Goal: Entertainment & Leisure: Consume media (video, audio)

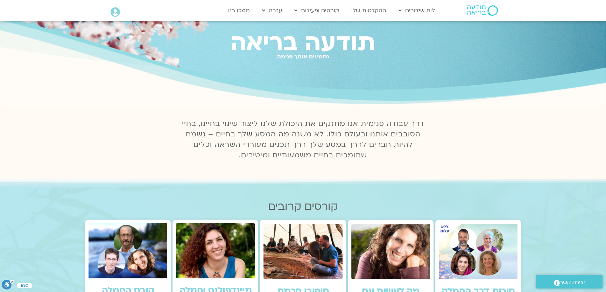
scroll to position [32, 0]
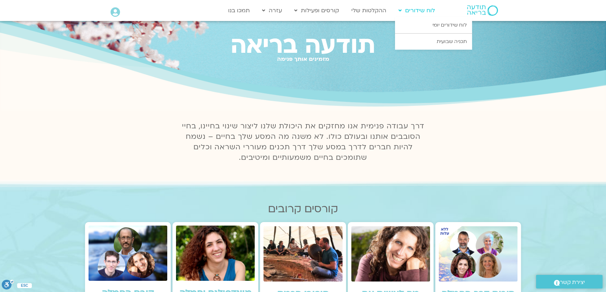
click at [420, 13] on link "לוח שידורים" at bounding box center [416, 10] width 43 height 13
click at [420, 23] on link "לוח שידורים יומי" at bounding box center [433, 25] width 77 height 16
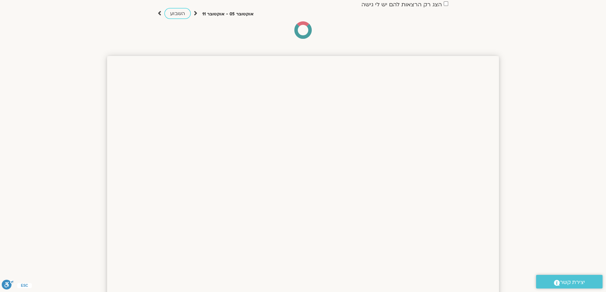
scroll to position [32, 0]
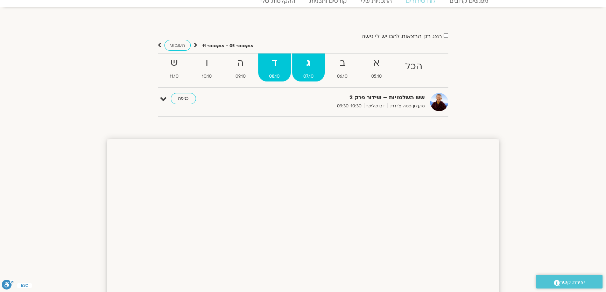
click at [273, 77] on span "08.10" at bounding box center [274, 76] width 33 height 7
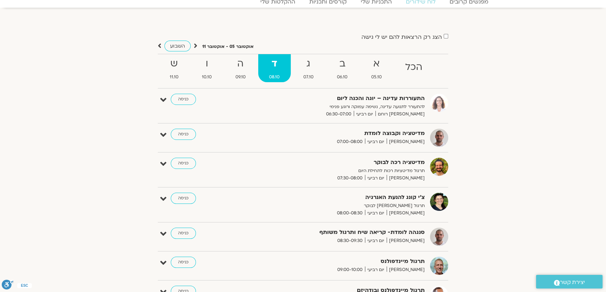
scroll to position [0, 0]
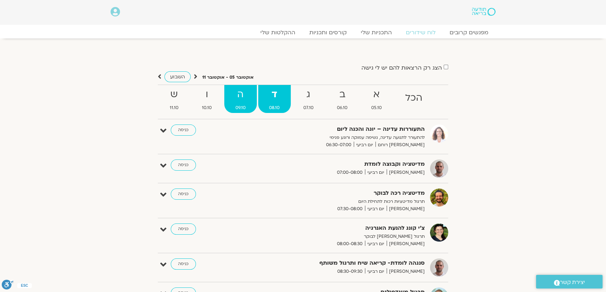
click at [242, 106] on span "09.10" at bounding box center [240, 107] width 33 height 7
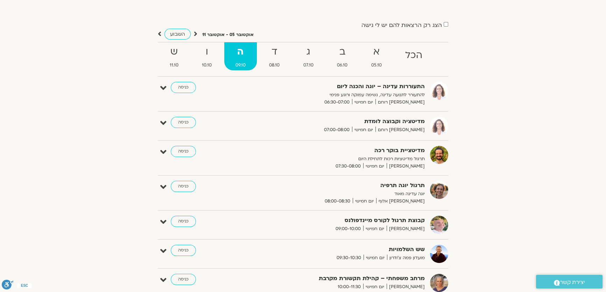
scroll to position [32, 0]
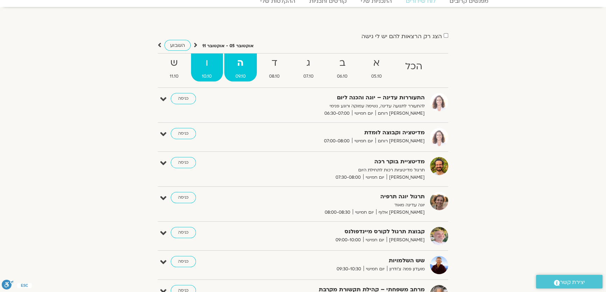
click at [214, 77] on span "10.10" at bounding box center [207, 76] width 32 height 7
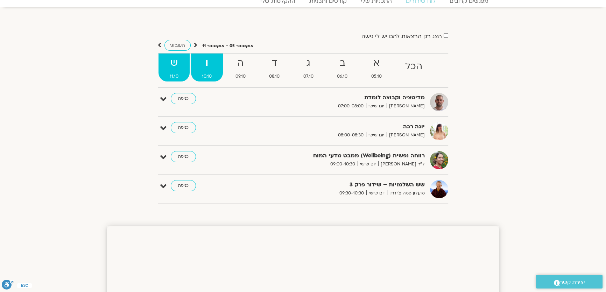
click at [177, 79] on span "11.10" at bounding box center [174, 76] width 31 height 7
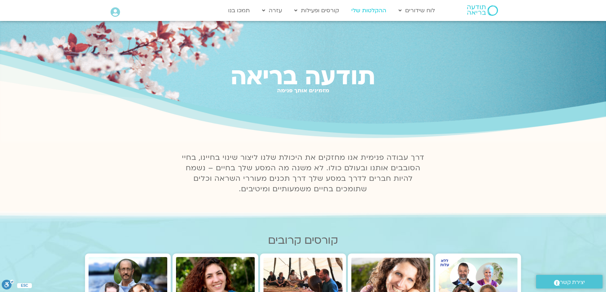
click at [378, 9] on link "ההקלטות שלי" at bounding box center [369, 10] width 42 height 13
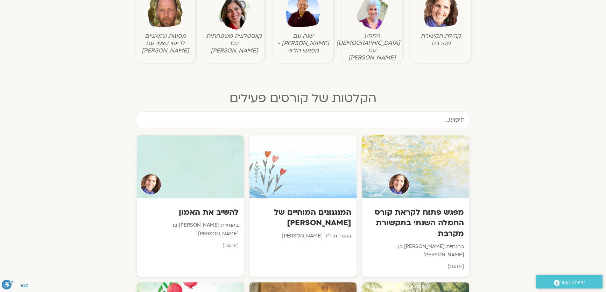
scroll to position [223, 0]
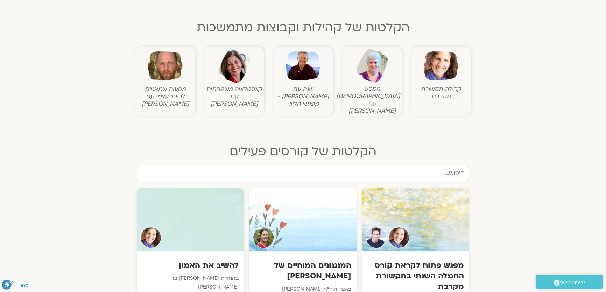
click at [447, 68] on img at bounding box center [441, 66] width 35 height 35
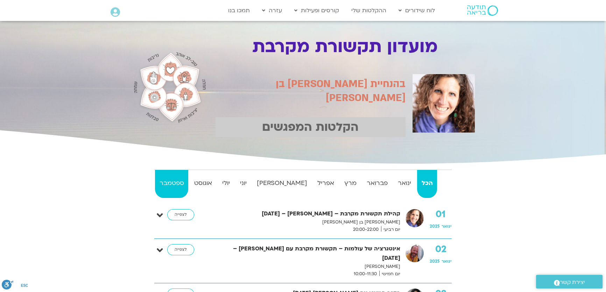
click at [183, 178] on strong "ספטמבר" at bounding box center [171, 183] width 33 height 11
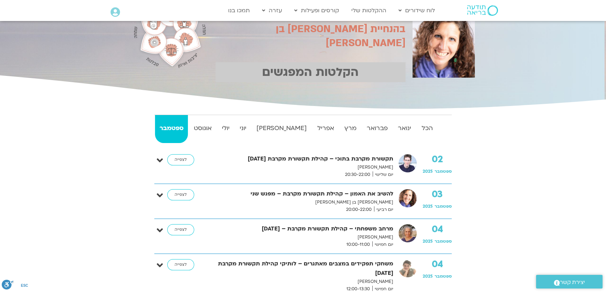
scroll to position [32, 0]
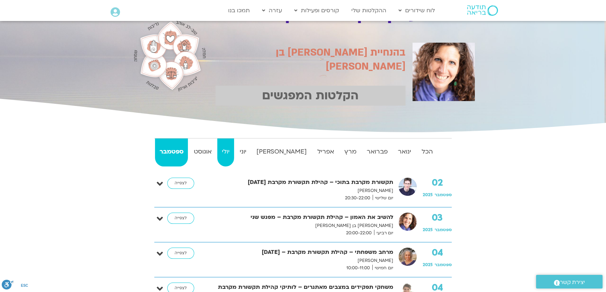
click at [234, 159] on link "יולי" at bounding box center [225, 153] width 16 height 28
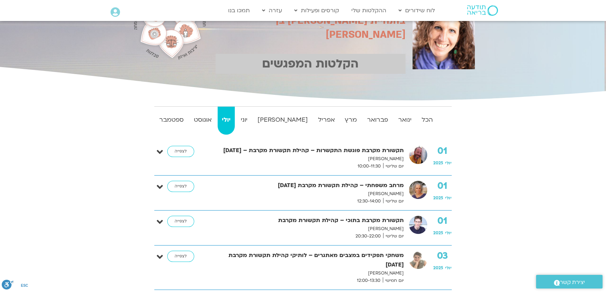
scroll to position [95, 0]
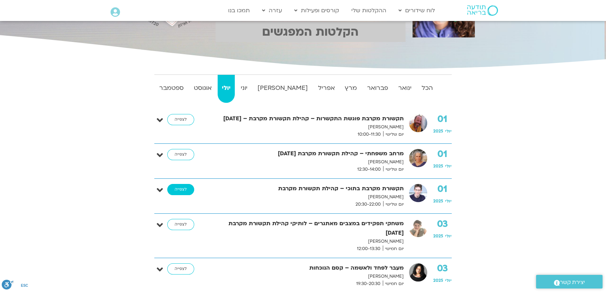
click at [186, 190] on link "לצפייה" at bounding box center [180, 189] width 27 height 11
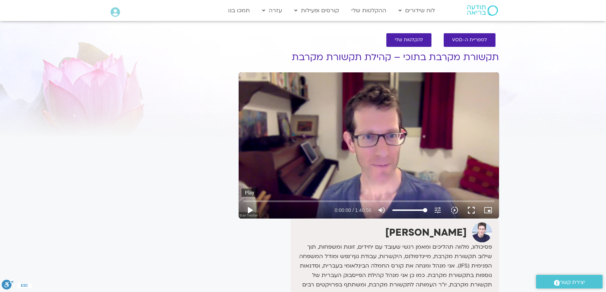
click at [251, 210] on button "play_arrow" at bounding box center [250, 210] width 17 height 17
click at [250, 210] on button "pause" at bounding box center [250, 210] width 17 height 17
click at [250, 209] on button "play_arrow" at bounding box center [250, 210] width 17 height 17
click at [246, 209] on button "pause" at bounding box center [250, 210] width 17 height 17
drag, startPoint x: 249, startPoint y: 194, endPoint x: 230, endPoint y: 198, distance: 19.7
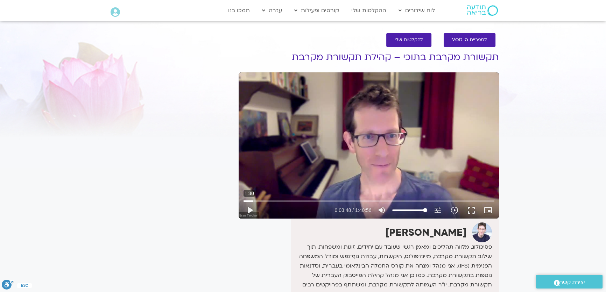
click at [240, 196] on div "Skip Ad 1:30 play_arrow 0:03:48 / 1:40:56 volume_up Mute tune Resolution Auto 4…" at bounding box center [369, 145] width 260 height 146
type input "231.909315"
click at [485, 208] on icon "picture_in_picture_alt" at bounding box center [488, 210] width 8 height 8
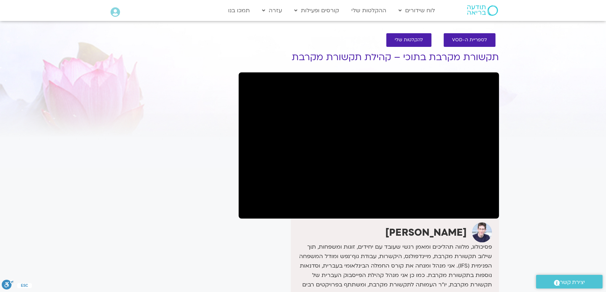
click at [264, 233] on div "ערן טייכר אתר האינטרנט שלי: eranteicher.info 0548085450" at bounding box center [369, 279] width 260 height 121
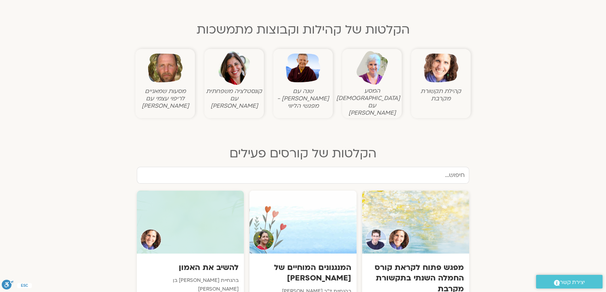
scroll to position [159, 0]
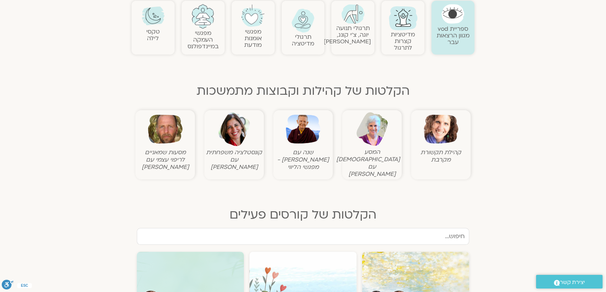
click at [444, 139] on img at bounding box center [441, 129] width 35 height 35
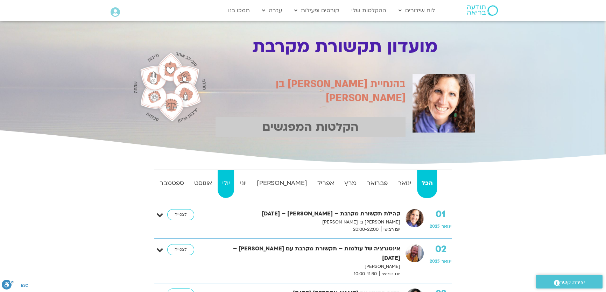
click at [232, 184] on strong "יולי" at bounding box center [226, 183] width 16 height 11
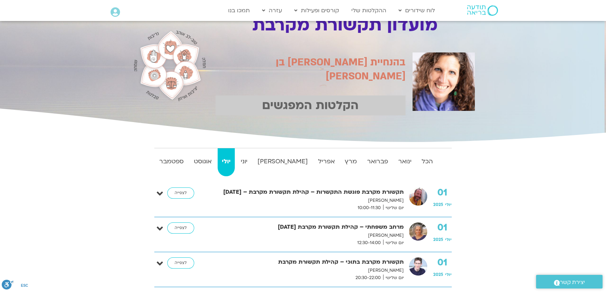
scroll to position [63, 0]
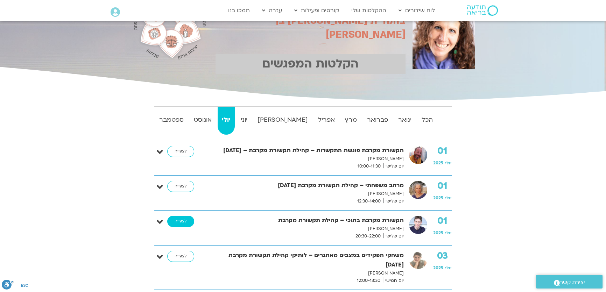
click at [180, 222] on link "לצפייה" at bounding box center [180, 221] width 27 height 11
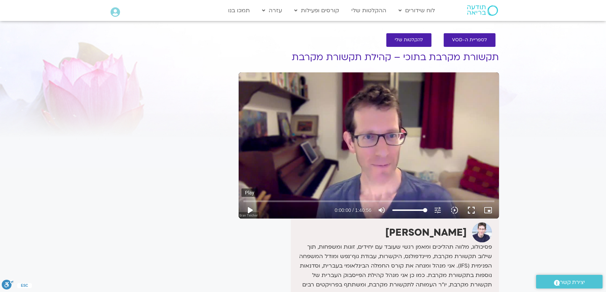
click at [250, 210] on button "play_arrow" at bounding box center [250, 210] width 17 height 17
type input "3.461095"
click at [487, 211] on icon "picture_in_picture_alt" at bounding box center [488, 210] width 8 height 8
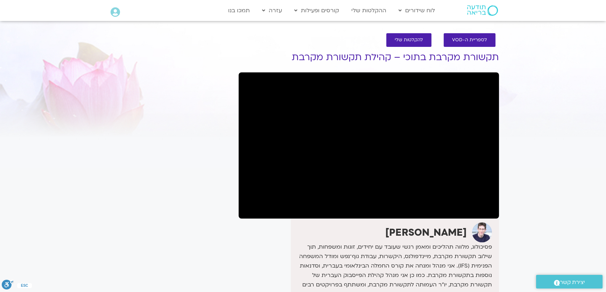
click at [279, 236] on div "[PERSON_NAME] אתר האינטרנט שלי: [DOMAIN_NAME] 0548085450" at bounding box center [369, 279] width 260 height 121
click at [329, 216] on div at bounding box center [369, 145] width 260 height 146
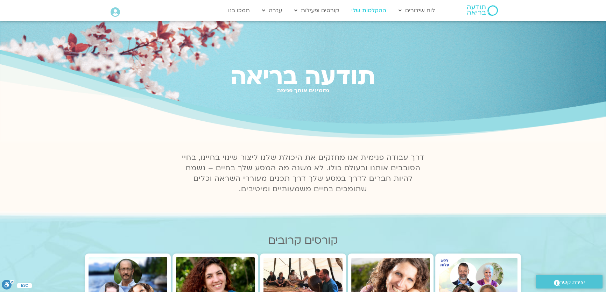
click at [370, 10] on link "ההקלטות שלי" at bounding box center [369, 10] width 42 height 13
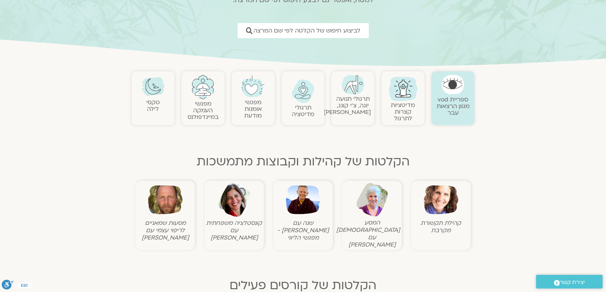
scroll to position [127, 0]
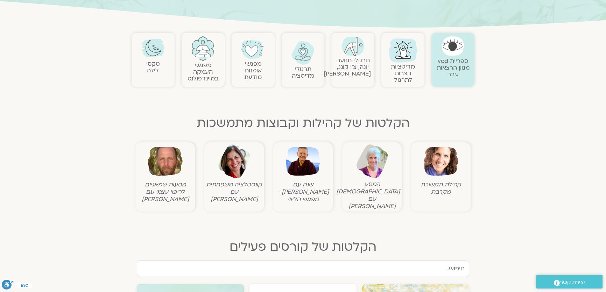
click at [440, 166] on img at bounding box center [441, 161] width 35 height 35
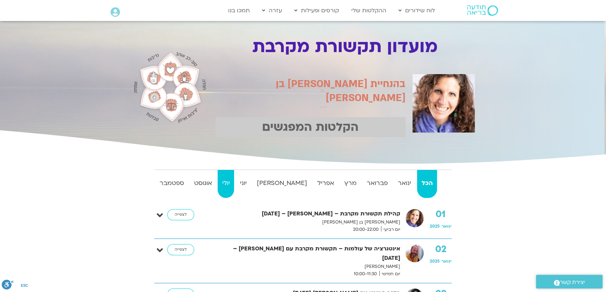
click at [234, 183] on strong "יולי" at bounding box center [226, 183] width 16 height 11
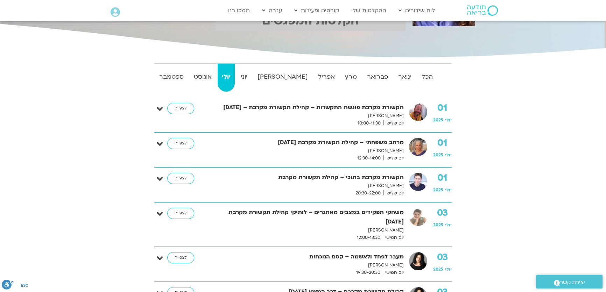
scroll to position [95, 0]
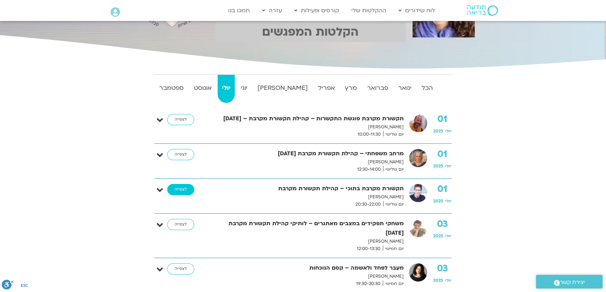
click at [182, 189] on link "לצפייה" at bounding box center [180, 189] width 27 height 11
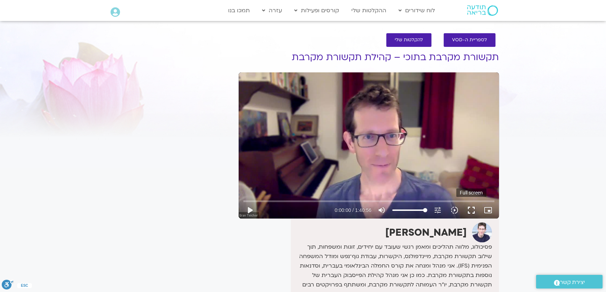
click at [470, 210] on button "fullscreen" at bounding box center [471, 210] width 17 height 17
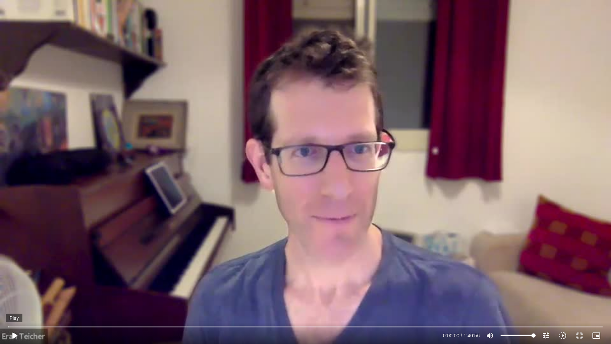
click at [15, 292] on button "play_arrow" at bounding box center [14, 335] width 17 height 17
click at [31, 292] on input "Seek" at bounding box center [305, 326] width 594 height 4
click at [112, 292] on input "Seek" at bounding box center [305, 326] width 594 height 4
click at [15, 292] on button "pause" at bounding box center [14, 335] width 17 height 17
type input "1048.689495"
